Goal: Task Accomplishment & Management: Manage account settings

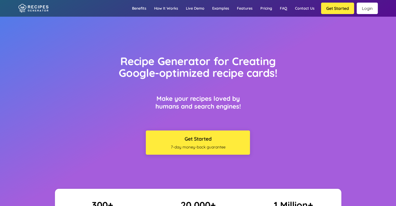
click at [370, 9] on link "Login" at bounding box center [367, 8] width 21 height 11
click at [365, 10] on link "Login" at bounding box center [367, 8] width 21 height 11
click at [376, 8] on link "Login" at bounding box center [367, 8] width 21 height 11
